Goal: Transaction & Acquisition: Purchase product/service

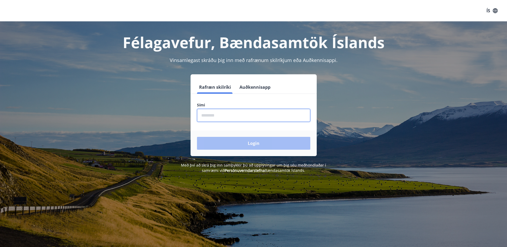
click at [207, 119] on input "phone" at bounding box center [253, 115] width 113 height 13
type input "********"
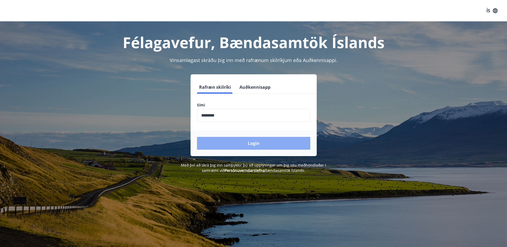
click at [258, 145] on button "Login" at bounding box center [253, 143] width 113 height 13
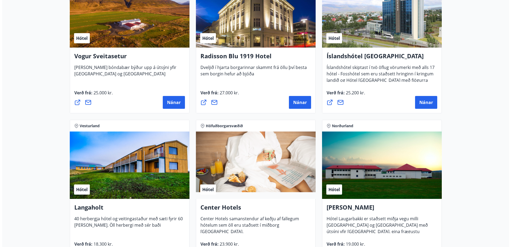
scroll to position [1069, 0]
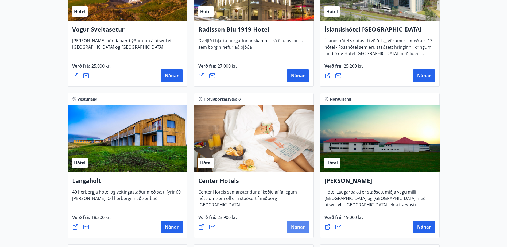
click at [296, 226] on span "Nánar" at bounding box center [298, 227] width 14 height 6
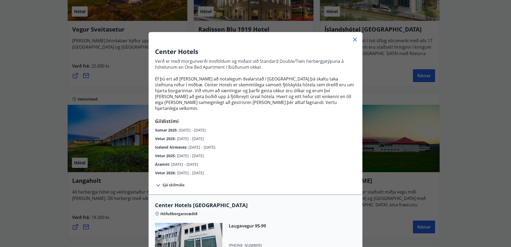
click at [167, 182] on span "Sjá skilmála" at bounding box center [174, 184] width 22 height 5
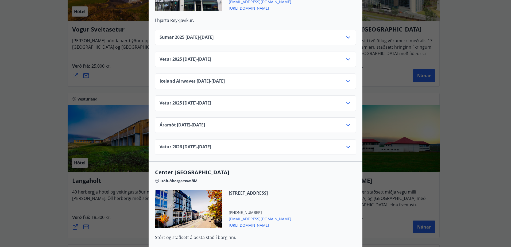
scroll to position [187, 0]
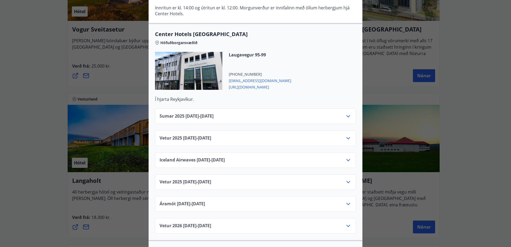
click at [346, 179] on icon at bounding box center [348, 182] width 6 height 6
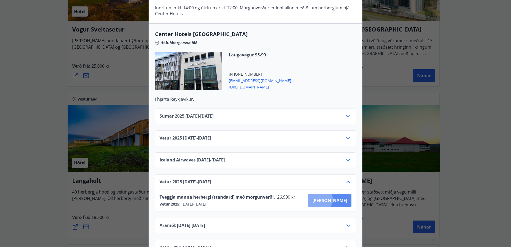
click at [337, 198] on span "[PERSON_NAME]" at bounding box center [330, 201] width 35 height 6
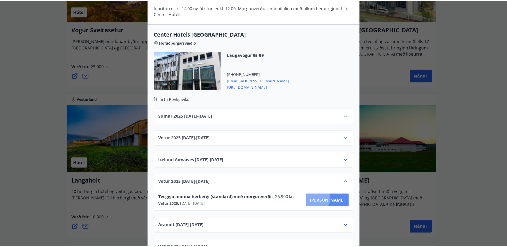
scroll to position [1, 0]
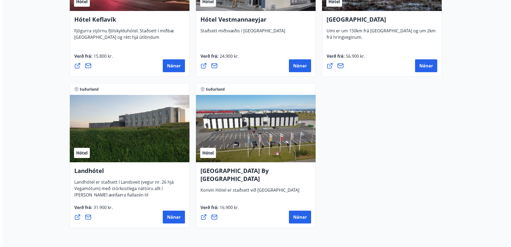
scroll to position [1390, 0]
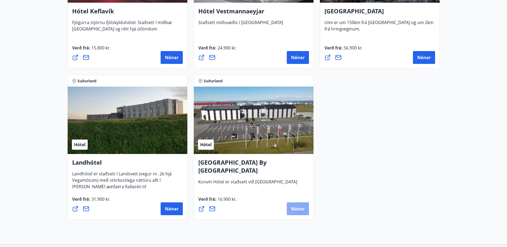
click at [300, 210] on span "Nánar" at bounding box center [298, 209] width 14 height 6
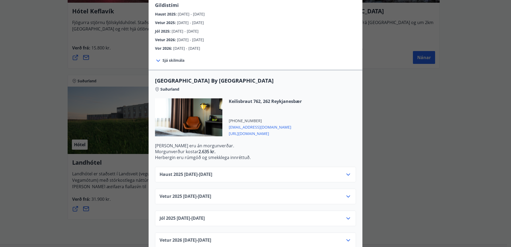
scroll to position [80, 0]
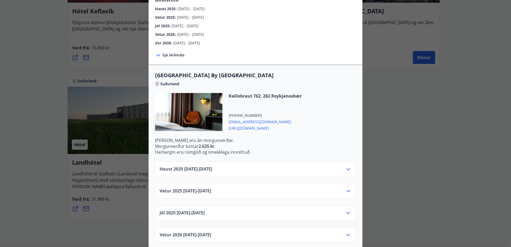
click at [346, 166] on icon at bounding box center [348, 169] width 6 height 6
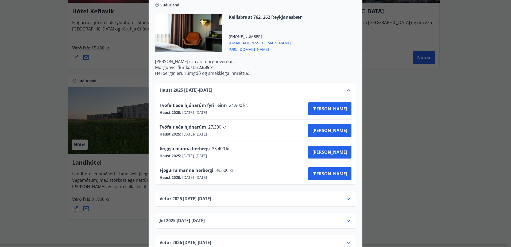
scroll to position [160, 0]
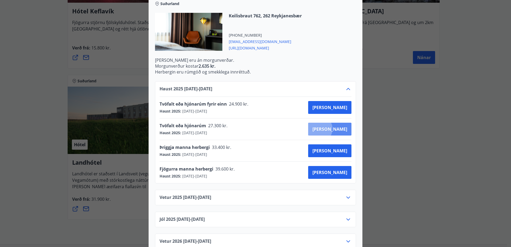
click at [338, 126] on span "[PERSON_NAME]" at bounding box center [330, 129] width 35 height 6
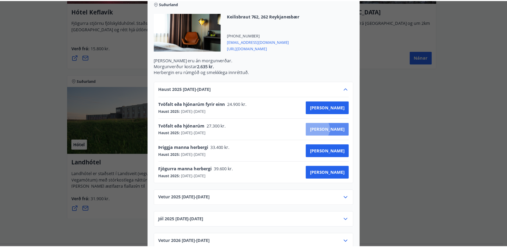
scroll to position [1, 0]
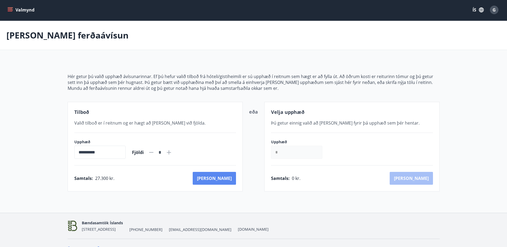
click at [223, 178] on button "[PERSON_NAME]" at bounding box center [214, 178] width 43 height 13
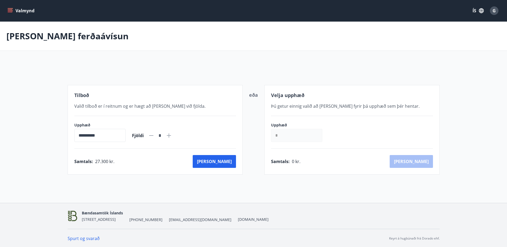
scroll to position [1, 0]
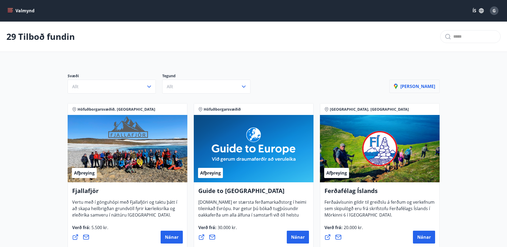
click at [421, 86] on p "[PERSON_NAME]" at bounding box center [414, 86] width 41 height 6
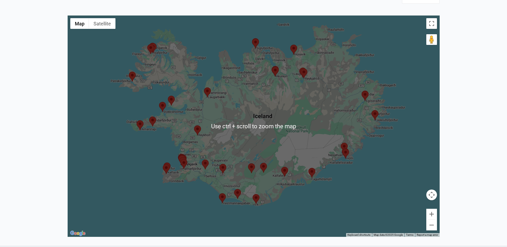
scroll to position [129, 0]
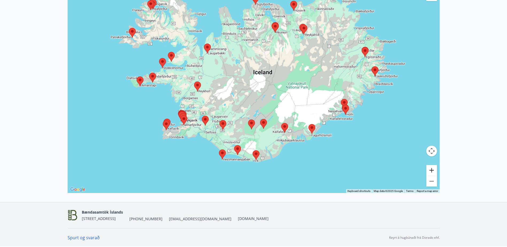
click at [433, 170] on button "Zoom in" at bounding box center [431, 170] width 11 height 11
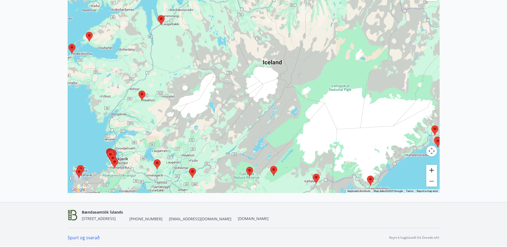
click at [433, 170] on button "Zoom in" at bounding box center [431, 170] width 11 height 11
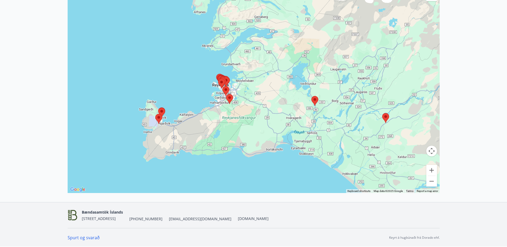
drag, startPoint x: 190, startPoint y: 150, endPoint x: 445, endPoint y: 0, distance: 295.7
click at [445, 0] on div "Kort Loka korti ← Move left → Move right ↑ Move up ↓ Move down + Zoom in - Zoom…" at bounding box center [253, 57] width 385 height 247
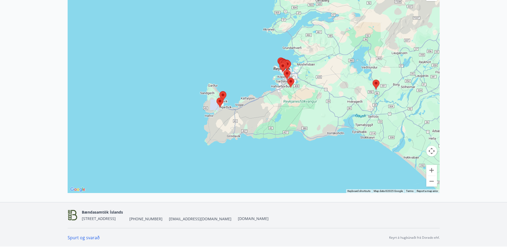
drag, startPoint x: 202, startPoint y: 129, endPoint x: 261, endPoint y: 113, distance: 61.9
click at [261, 113] on div at bounding box center [254, 82] width 372 height 221
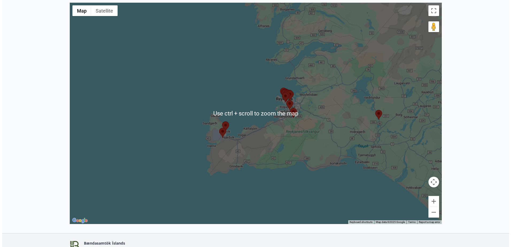
scroll to position [102, 0]
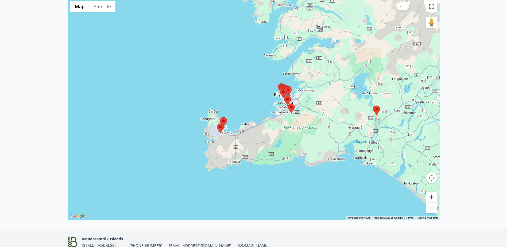
click at [432, 198] on button "Zoom in" at bounding box center [431, 197] width 11 height 11
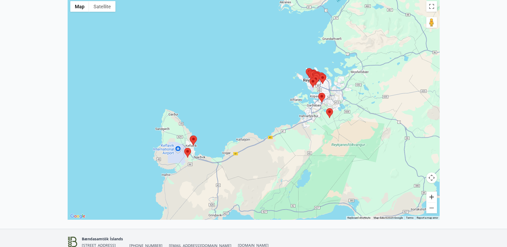
click at [432, 198] on button "Zoom in" at bounding box center [431, 197] width 11 height 11
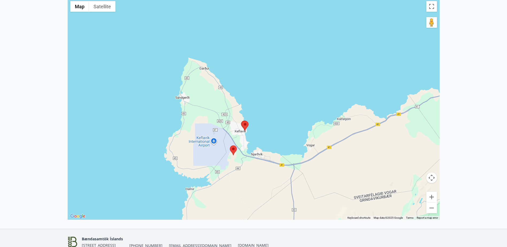
drag, startPoint x: 117, startPoint y: 205, endPoint x: 230, endPoint y: 153, distance: 124.8
click at [230, 153] on div at bounding box center [254, 108] width 372 height 221
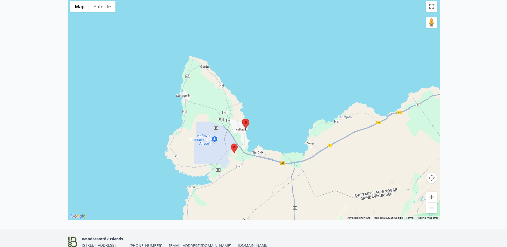
click at [235, 150] on img at bounding box center [234, 149] width 7 height 10
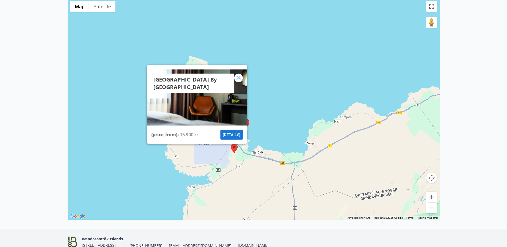
click at [264, 131] on div "[GEOGRAPHIC_DATA] By [GEOGRAPHIC_DATA] {price_from} : 16.900 kr. {details}" at bounding box center [254, 108] width 372 height 221
click at [239, 79] on icon at bounding box center [238, 78] width 6 height 6
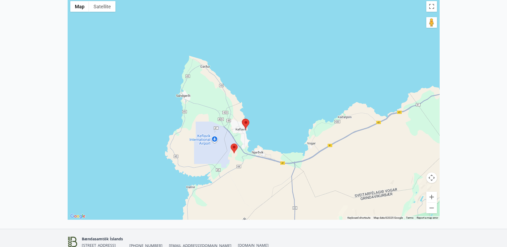
click at [246, 124] on img at bounding box center [246, 124] width 7 height 10
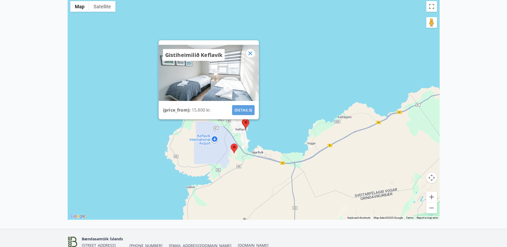
click at [241, 110] on button "{details}" at bounding box center [243, 110] width 22 height 10
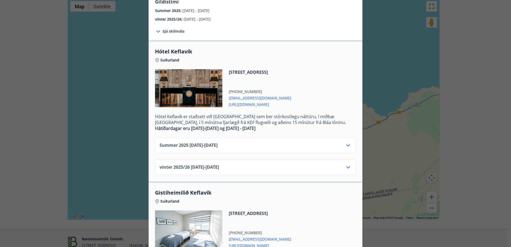
scroll to position [51, 0]
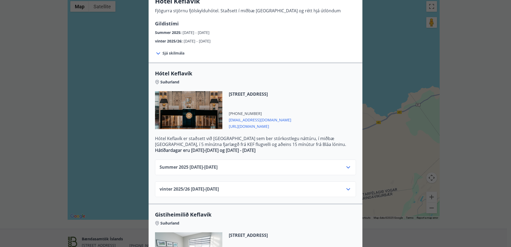
click at [345, 166] on icon at bounding box center [348, 167] width 6 height 6
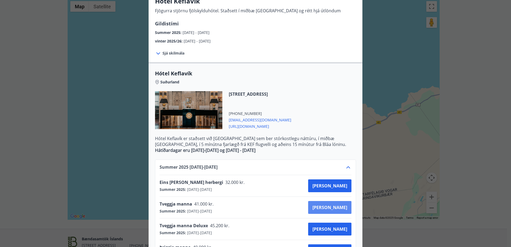
click at [342, 208] on span "[PERSON_NAME]" at bounding box center [330, 208] width 35 height 6
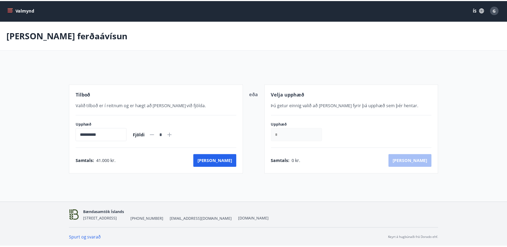
scroll to position [1, 0]
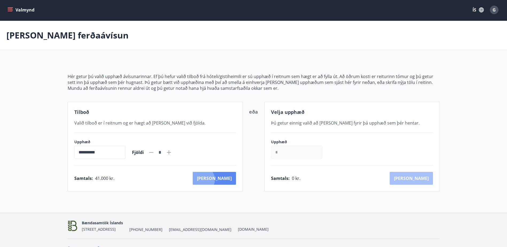
click at [225, 180] on button "[PERSON_NAME]" at bounding box center [214, 178] width 43 height 13
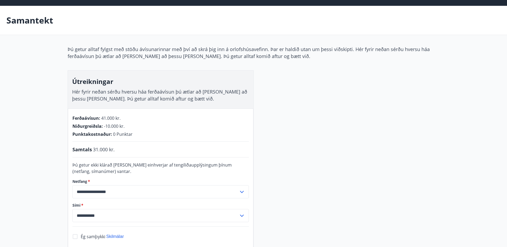
scroll to position [1, 0]
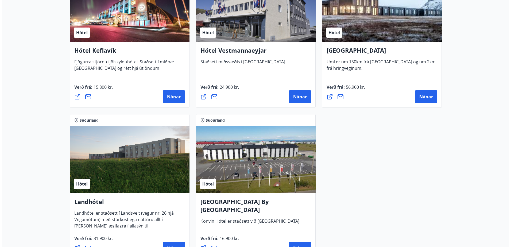
scroll to position [1390, 0]
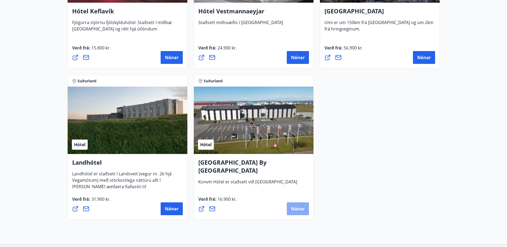
click at [292, 207] on span "Nánar" at bounding box center [298, 209] width 14 height 6
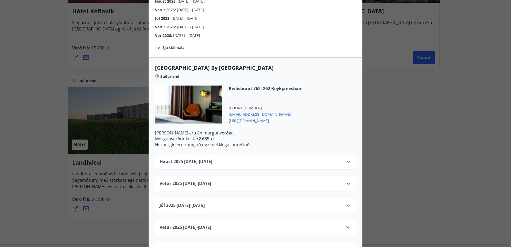
scroll to position [102, 0]
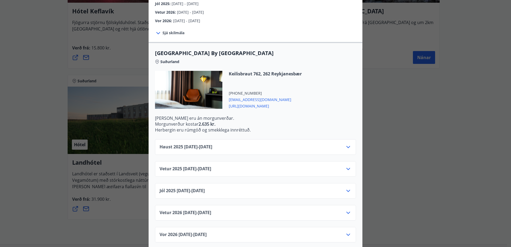
click at [347, 144] on icon at bounding box center [348, 147] width 6 height 6
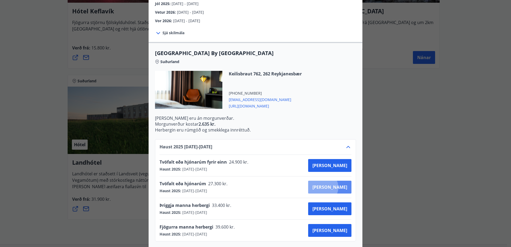
click at [342, 184] on span "[PERSON_NAME]" at bounding box center [330, 187] width 35 height 6
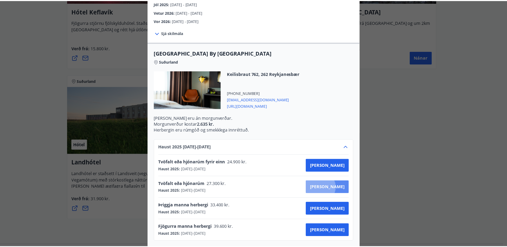
scroll to position [1, 0]
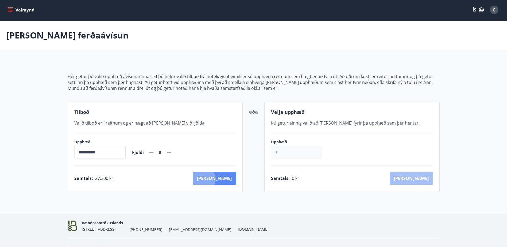
click at [227, 179] on button "[PERSON_NAME]" at bounding box center [214, 178] width 43 height 13
